Goal: Task Accomplishment & Management: Manage account settings

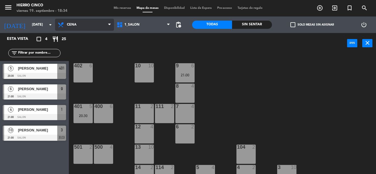
click at [111, 24] on span at bounding box center [111, 24] width 6 height 5
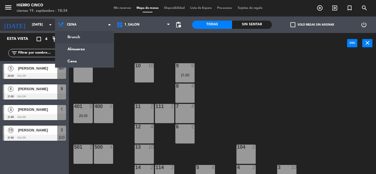
click at [52, 23] on icon "arrow_drop_down" at bounding box center [50, 24] width 7 height 7
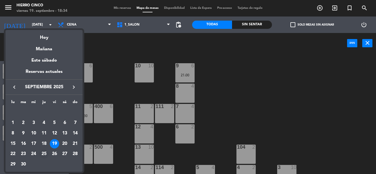
click at [44, 154] on div "25" at bounding box center [43, 154] width 9 height 9
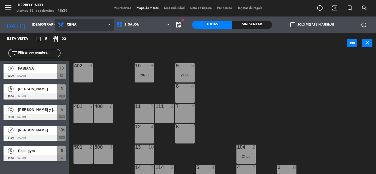
click at [109, 23] on icon at bounding box center [109, 25] width 2 height 4
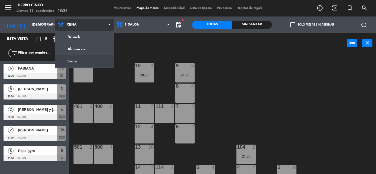
click at [108, 23] on span "Cena" at bounding box center [84, 25] width 59 height 12
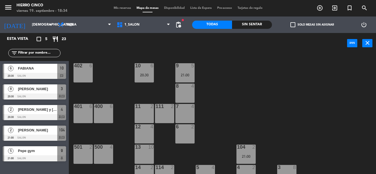
click at [215, 74] on div "402 6 9 5 21:00 10 6 20:30 8 4 401 6 400 6 7 4 11 2 111 2 6 2 12 4 13 10 500 4 …" at bounding box center [224, 114] width 303 height 121
click at [42, 27] on input "[DEMOGRAPHIC_DATA][DATE]" at bounding box center [52, 24] width 47 height 9
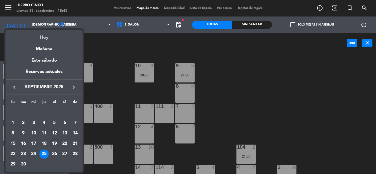
click at [43, 38] on div "Hoy" at bounding box center [44, 35] width 77 height 11
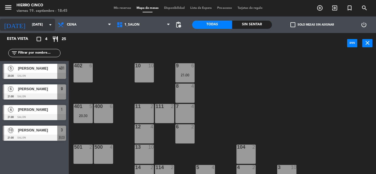
click at [29, 25] on input "[DATE]" at bounding box center [52, 24] width 47 height 9
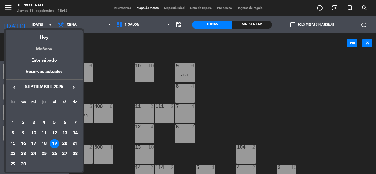
click at [39, 51] on div "Mañana" at bounding box center [44, 47] width 77 height 11
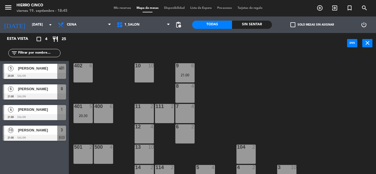
click at [39, 51] on input "text" at bounding box center [39, 53] width 43 height 6
click at [77, 26] on span "Cena" at bounding box center [84, 25] width 59 height 12
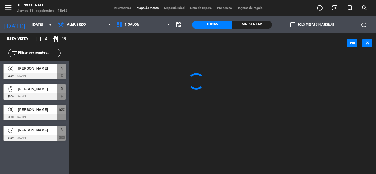
click at [83, 49] on ng-component "menu Hierro Cinco [DATE] 19. septiembre - 18:45 Mis reservas Mapa de mesas Disp…" at bounding box center [188, 87] width 376 height 174
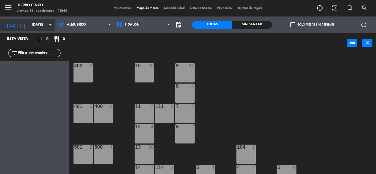
click at [29, 24] on input "[DATE]" at bounding box center [52, 24] width 47 height 9
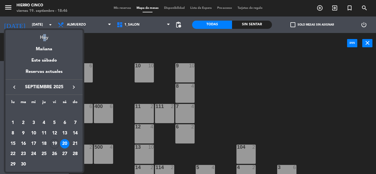
drag, startPoint x: 42, startPoint y: 37, endPoint x: 51, endPoint y: 34, distance: 9.3
click at [42, 37] on div "Hoy" at bounding box center [44, 35] width 77 height 11
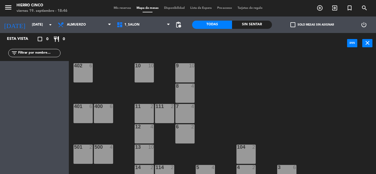
type input "[DATE]"
click at [80, 26] on span "Almuerzo" at bounding box center [76, 25] width 19 height 4
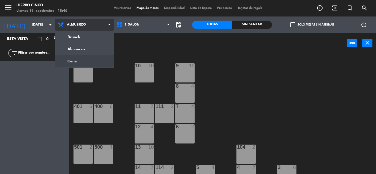
click at [79, 62] on ng-component "menu Hierro Cinco [DATE] 19. septiembre - 18:46 Mis reservas Mapa de mesas Disp…" at bounding box center [188, 87] width 376 height 174
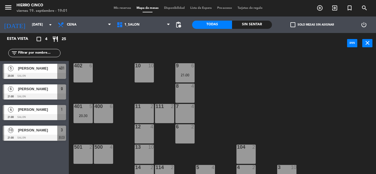
click at [79, 63] on div "402 6 9 6 21:00 10 10 8 4 401 5 20:30 400 6 7 4 11 2 111 2 6 2 12 4 13 10 500 4…" at bounding box center [224, 114] width 303 height 121
click at [101, 49] on div "power_input close" at bounding box center [208, 43] width 278 height 21
click at [117, 7] on span "Mis reservas" at bounding box center [122, 8] width 23 height 3
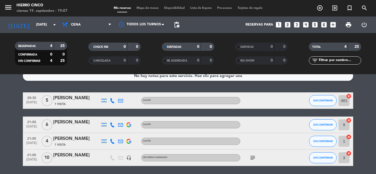
scroll to position [27, 0]
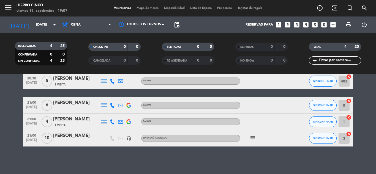
click at [253, 137] on icon "subject" at bounding box center [252, 138] width 7 height 7
click at [187, 154] on div "No hay notas para este servicio. Haz clic para agregar una 20:30 [DATE] 5 [PERS…" at bounding box center [188, 124] width 376 height 100
drag, startPoint x: 0, startPoint y: 129, endPoint x: 3, endPoint y: 120, distance: 9.1
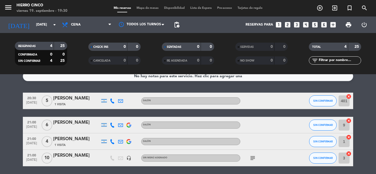
scroll to position [0, 0]
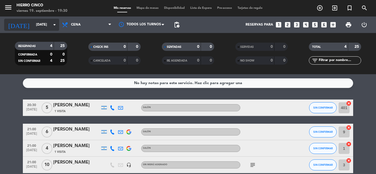
click at [38, 19] on div "[DATE] [DATE] arrow_drop_down" at bounding box center [31, 25] width 55 height 12
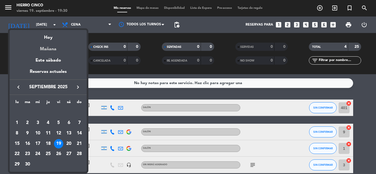
click at [56, 51] on div "Mañana" at bounding box center [48, 47] width 77 height 11
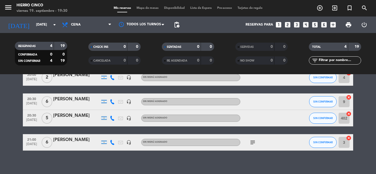
scroll to position [34, 0]
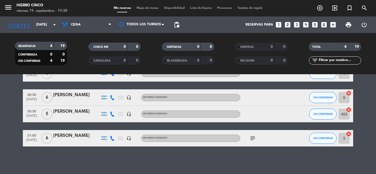
click at [252, 136] on icon "subject" at bounding box center [252, 138] width 7 height 7
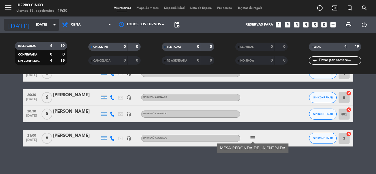
click at [33, 23] on input "[DATE]" at bounding box center [56, 24] width 47 height 9
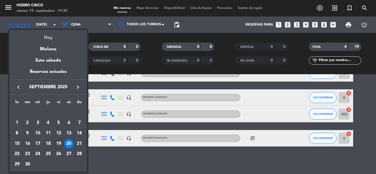
click at [45, 36] on div "Hoy" at bounding box center [48, 35] width 77 height 11
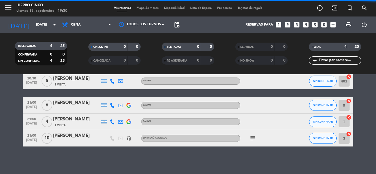
scroll to position [27, 0]
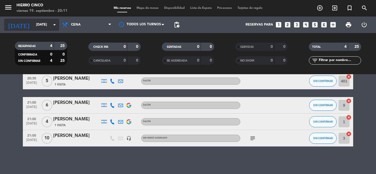
click at [48, 25] on input "[DATE]" at bounding box center [56, 24] width 47 height 9
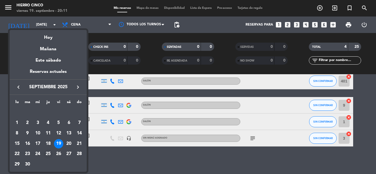
click at [48, 150] on div "25" at bounding box center [47, 154] width 9 height 9
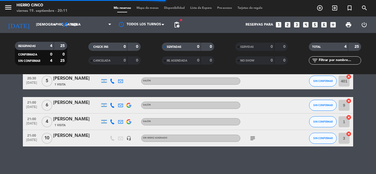
scroll to position [34, 0]
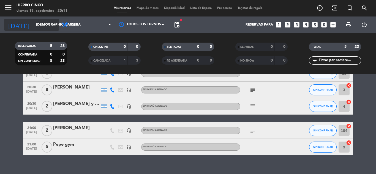
click at [37, 29] on input "[DEMOGRAPHIC_DATA][DATE]" at bounding box center [56, 24] width 47 height 9
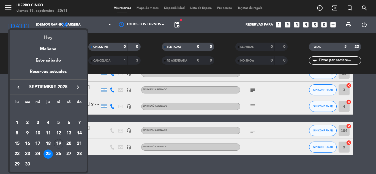
click at [41, 38] on div "Hoy" at bounding box center [48, 35] width 77 height 11
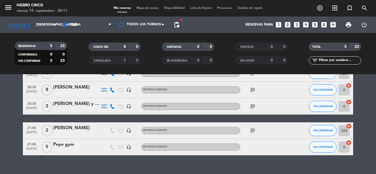
type input "[DATE]"
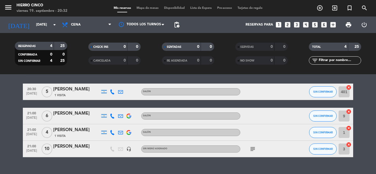
scroll to position [9, 0]
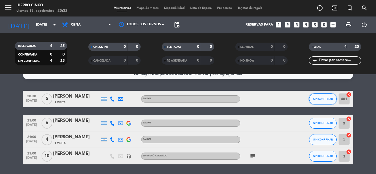
click at [320, 99] on span "SIN CONFIRMAR" at bounding box center [323, 98] width 20 height 3
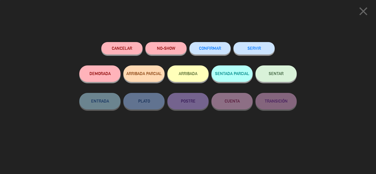
click at [182, 75] on button "ARRIBADA" at bounding box center [187, 74] width 41 height 17
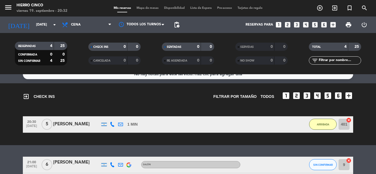
click at [173, 149] on div "No hay notas para este servicio. Haz clic para agregar una exit_to_app CHECK IN…" at bounding box center [188, 124] width 376 height 100
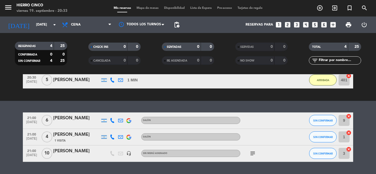
scroll to position [55, 0]
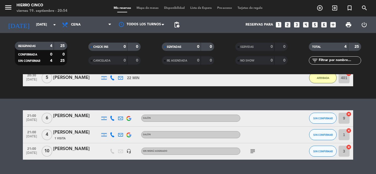
click at [253, 152] on icon "subject" at bounding box center [252, 151] width 7 height 7
click at [2, 137] on bookings-row "21:00 [DATE] 6 [PERSON_NAME] Salón SIN CONFIRMAR 9 cancel 21:00 [DATE] 4 [PERSO…" at bounding box center [188, 135] width 376 height 50
click at [328, 150] on span "SIN CONFIRMAR" at bounding box center [323, 151] width 20 height 3
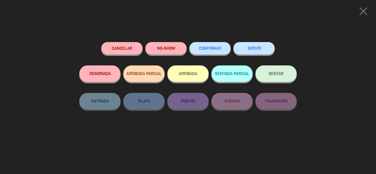
click at [202, 80] on button "ARRIBADA" at bounding box center [187, 74] width 41 height 17
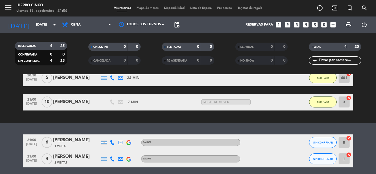
drag, startPoint x: 170, startPoint y: 124, endPoint x: 311, endPoint y: 135, distance: 141.4
click at [170, 124] on div "No hay notas para este servicio. Haz clic para agregar una exit_to_app CHECK IN…" at bounding box center [188, 124] width 376 height 100
click at [332, 146] on button "SIN CONFIRMAR" at bounding box center [323, 142] width 28 height 11
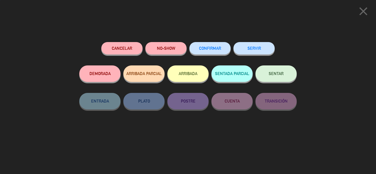
click at [196, 79] on button "ARRIBADA" at bounding box center [187, 74] width 41 height 17
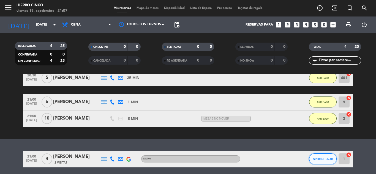
click at [325, 158] on span "SIN CONFIRMAR" at bounding box center [323, 159] width 20 height 3
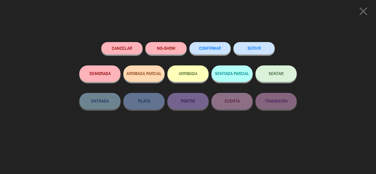
click at [179, 74] on button "ARRIBADA" at bounding box center [187, 74] width 41 height 17
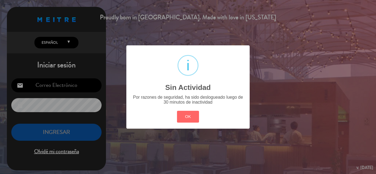
type input "[EMAIL_ADDRESS][DOMAIN_NAME]"
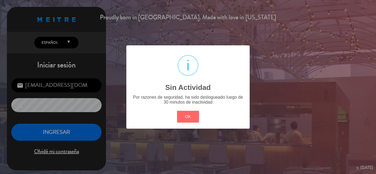
click at [309, 122] on div "? ! i Sin Actividad × Por razones de seguridad, ha sido deslogueado luego de 30…" at bounding box center [188, 87] width 376 height 174
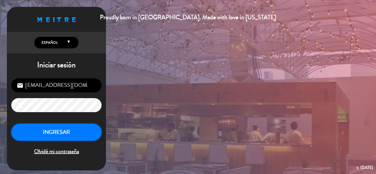
click at [73, 133] on button "INGRESAR" at bounding box center [56, 132] width 90 height 17
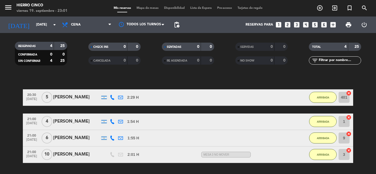
scroll to position [77, 0]
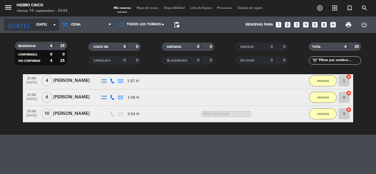
click at [33, 23] on input "[DATE]" at bounding box center [56, 24] width 47 height 9
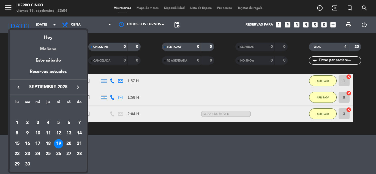
click at [47, 45] on div "Mañana" at bounding box center [48, 47] width 77 height 11
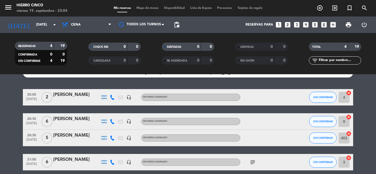
scroll to position [26, 0]
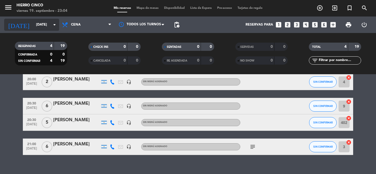
click at [42, 24] on input "[DATE]" at bounding box center [56, 24] width 47 height 9
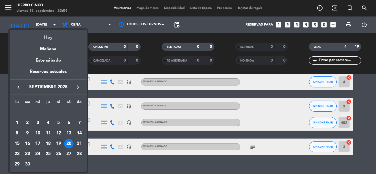
click at [43, 31] on div "Hoy" at bounding box center [48, 35] width 77 height 11
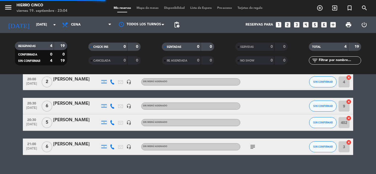
scroll to position [77, 0]
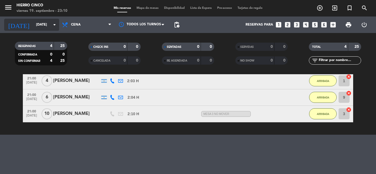
click at [50, 23] on input "[DATE]" at bounding box center [56, 24] width 47 height 9
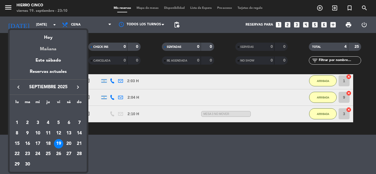
click at [50, 45] on div "Mañana" at bounding box center [48, 47] width 77 height 11
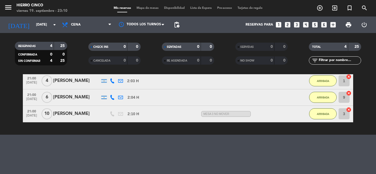
type input "[DATE]"
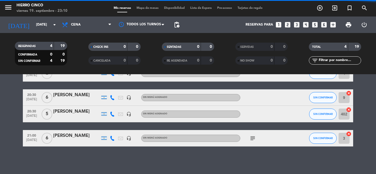
scroll to position [26, 0]
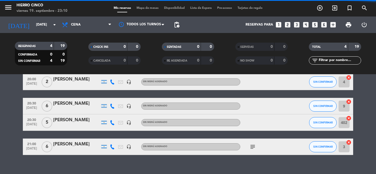
click at [90, 31] on span "Cena" at bounding box center [86, 25] width 55 height 12
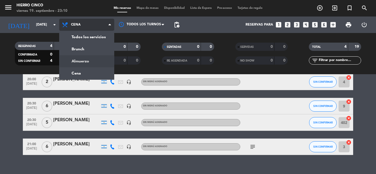
click at [92, 58] on div "menu Hierro Cinco [DATE] 19. septiembre - 23:10 Mis reservas Mapa de mesas Disp…" at bounding box center [188, 37] width 376 height 74
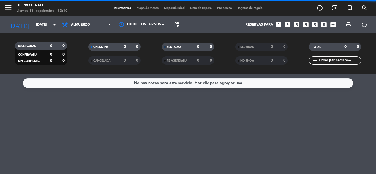
scroll to position [0, 0]
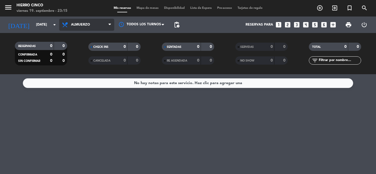
click at [107, 23] on span "Almuerzo" at bounding box center [86, 25] width 55 height 12
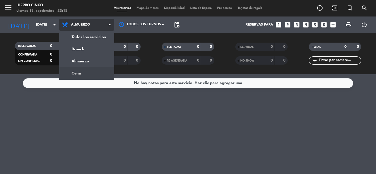
click at [84, 72] on div "menu Hierro Cinco [DATE] 19. septiembre - 23:15 Mis reservas Mapa de mesas Disp…" at bounding box center [188, 37] width 376 height 74
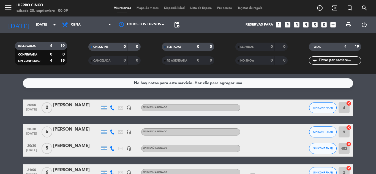
click at [176, 105] on div "Sin menú asignado" at bounding box center [190, 107] width 99 height 7
